Goal: Navigation & Orientation: Go to known website

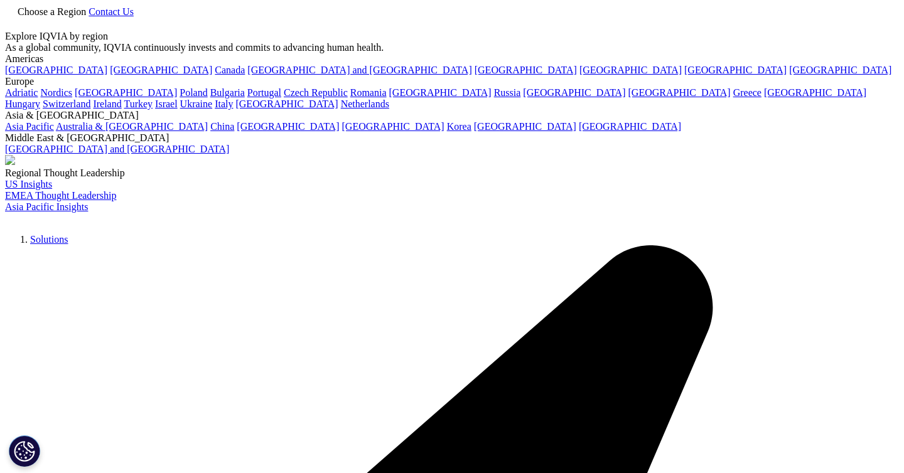
click at [89, 14] on link "Choose a Region" at bounding box center [46, 11] width 83 height 11
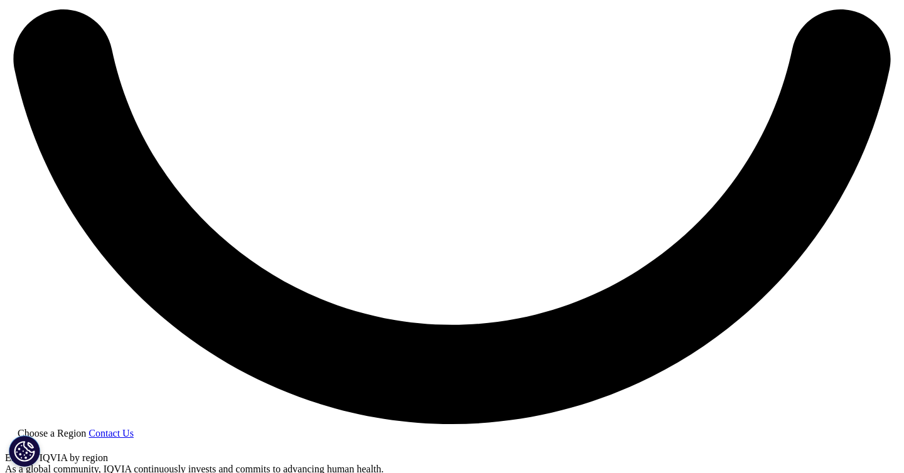
scroll to position [2284, 0]
